Goal: Task Accomplishment & Management: Complete application form

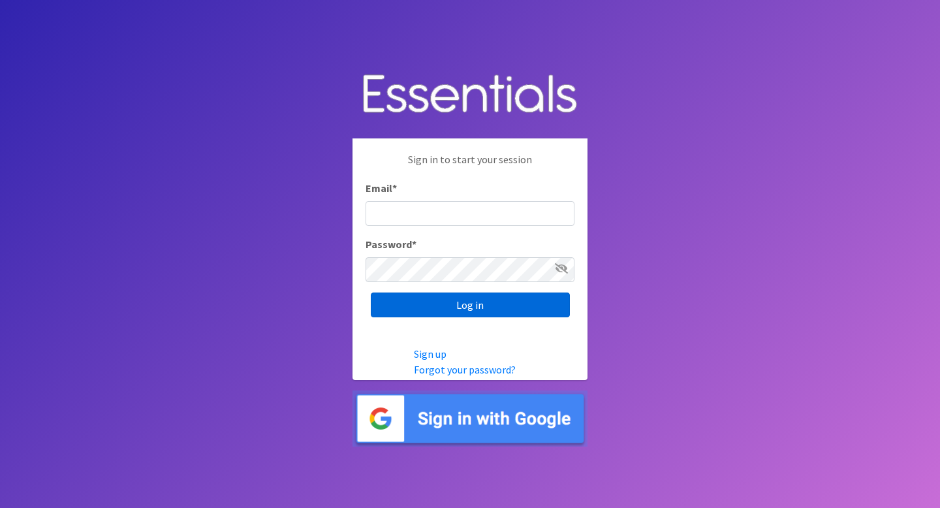
type input "[EMAIL_ADDRESS][DOMAIN_NAME]"
click at [449, 305] on input "Log in" at bounding box center [470, 304] width 199 height 25
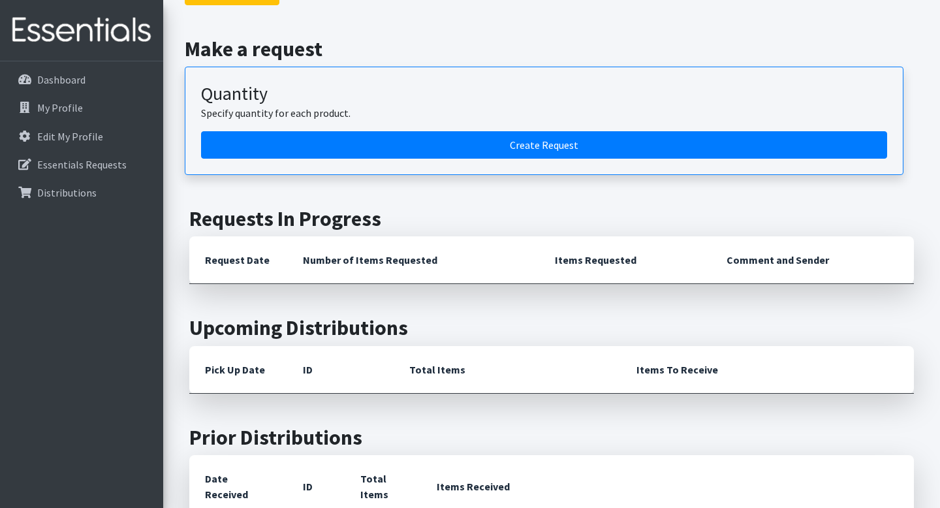
scroll to position [339, 0]
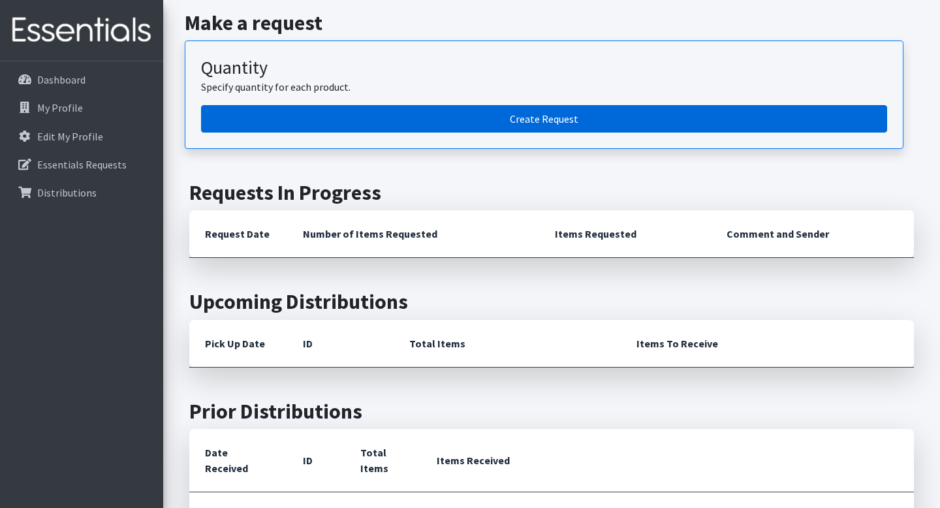
click at [562, 129] on link "Create Request" at bounding box center [544, 118] width 686 height 27
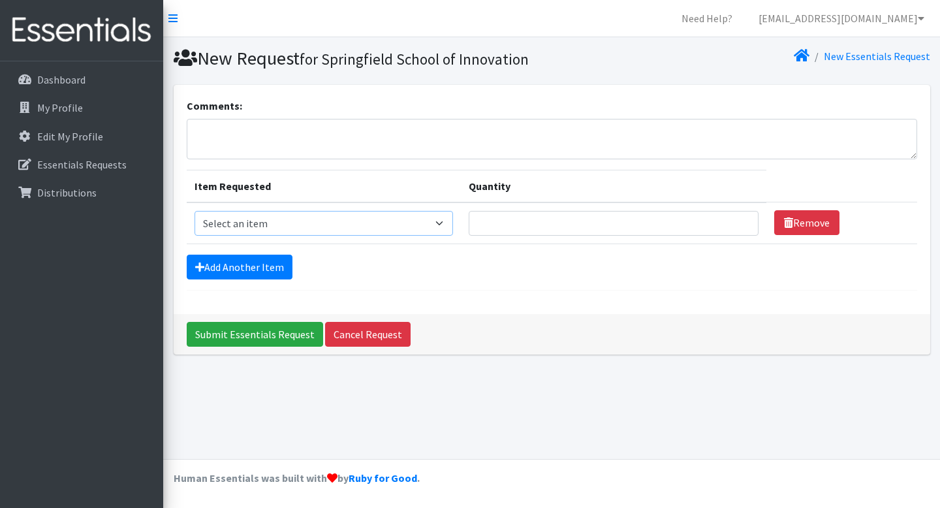
click at [454, 223] on select "Select an item 1 month period supply kit Kids (Newborn) Kids (Size 1) Kids (Siz…" at bounding box center [324, 223] width 259 height 25
select select "15056"
click at [195, 211] on select "Select an item 1 month period supply kit Kids (Newborn) Kids (Size 1) Kids (Siz…" at bounding box center [324, 223] width 259 height 25
